Goal: Information Seeking & Learning: Learn about a topic

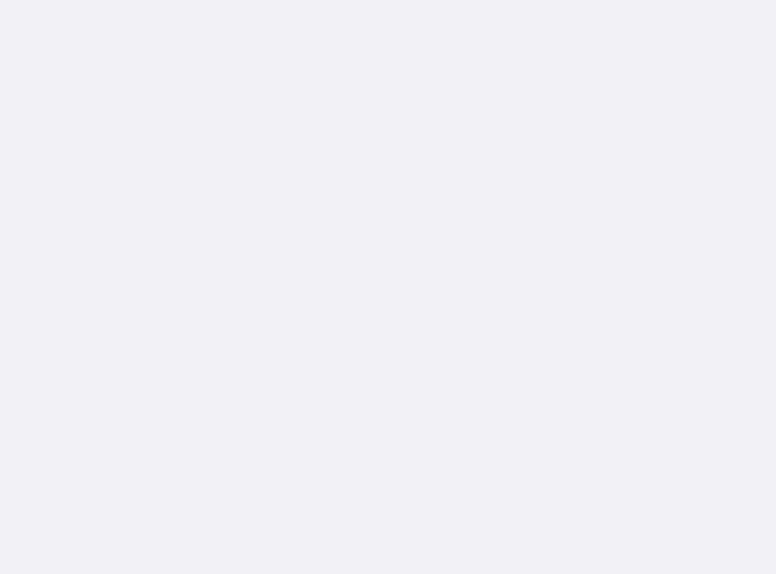
click at [33, 141] on div "WORKPLACE SCIENCE PLATFORM Unlock Performance. Drive Results. Groov harnesses y…" at bounding box center [388, 339] width 776 height 512
